Goal: Task Accomplishment & Management: Manage account settings

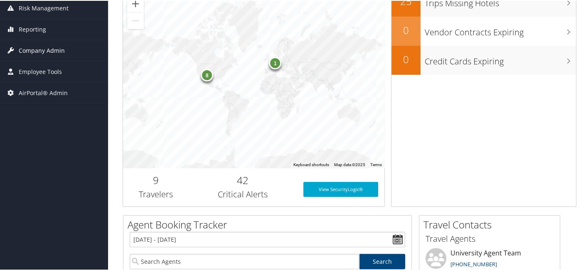
scroll to position [153, 0]
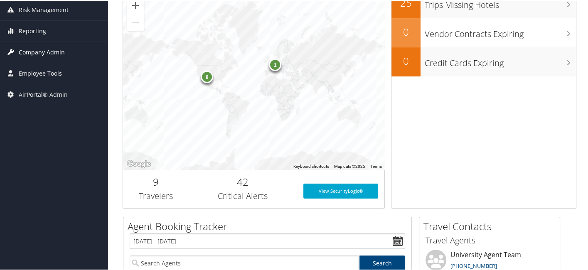
click at [57, 51] on span "Company Admin" at bounding box center [42, 51] width 46 height 21
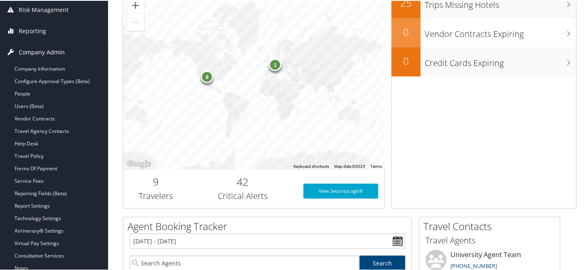
scroll to position [270, 0]
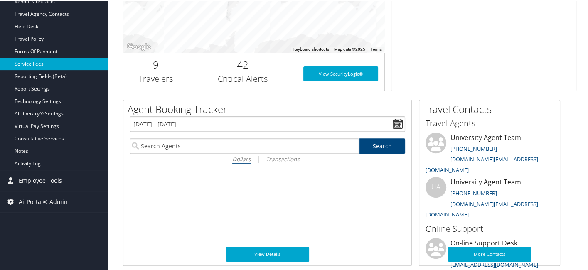
click at [52, 60] on link "Service Fees" at bounding box center [54, 63] width 108 height 12
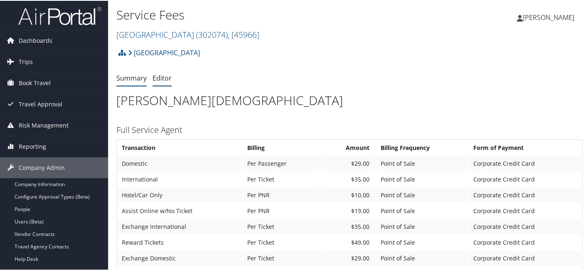
click at [158, 77] on link "Editor" at bounding box center [162, 77] width 19 height 9
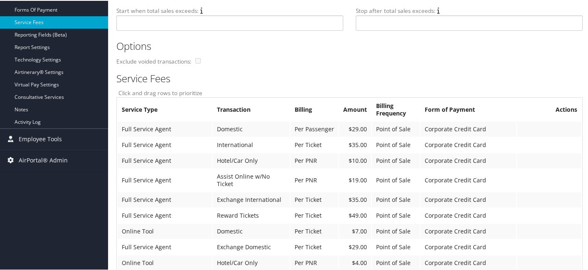
scroll to position [284, 0]
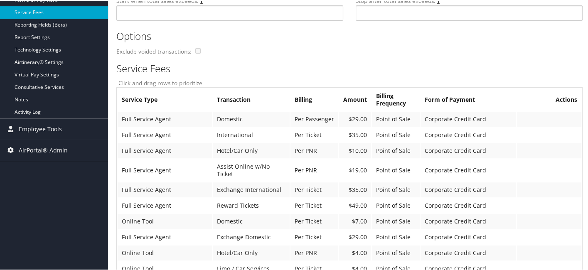
click at [449, 118] on td "Corporate Credit Card" at bounding box center [469, 118] width 96 height 15
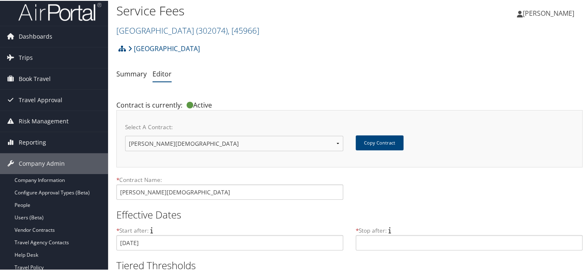
scroll to position [4, 0]
click at [63, 174] on link "Company Information" at bounding box center [54, 180] width 108 height 12
